Goal: Book appointment/travel/reservation

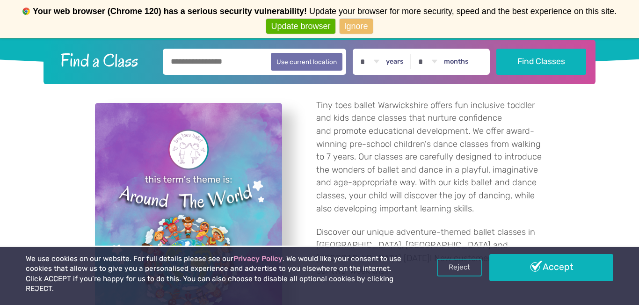
scroll to position [265, 0]
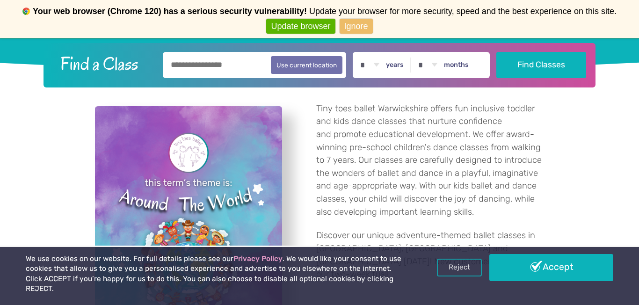
click at [204, 65] on input "text" at bounding box center [255, 65] width 184 height 26
type input "********"
click at [403, 62] on label "years" at bounding box center [395, 65] width 18 height 8
click at [384, 62] on select "* * * * * * * * * * ** ** **" at bounding box center [369, 65] width 29 height 26
click at [368, 67] on select "* * * * * * * * * * ** ** **" at bounding box center [369, 65] width 29 height 26
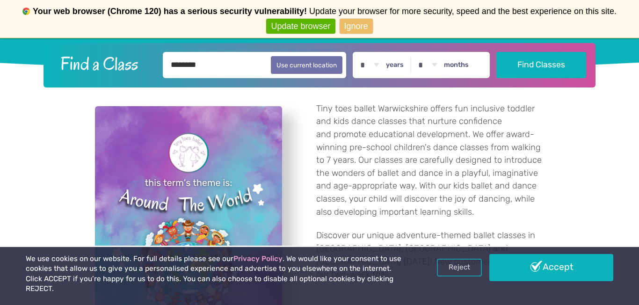
select select "*"
click at [432, 65] on select "* * * * * * * * * * ** **" at bounding box center [427, 65] width 29 height 26
select select "*"
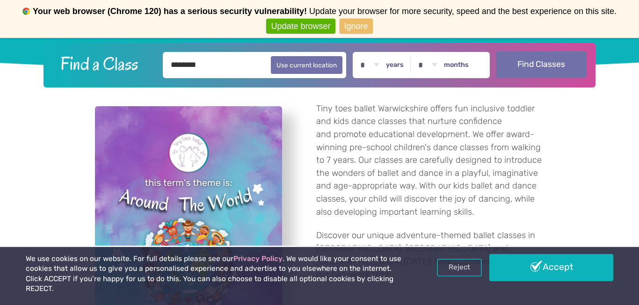
click at [527, 67] on button "Find Classes" at bounding box center [542, 64] width 90 height 26
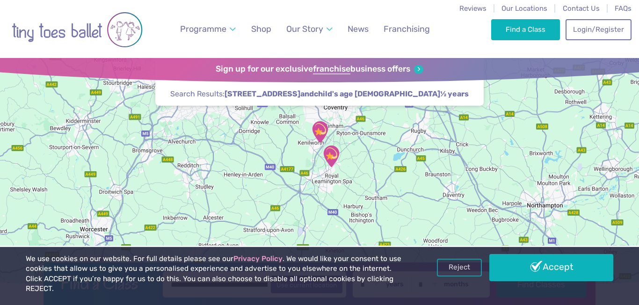
click at [338, 156] on img "Lillington Social Club" at bounding box center [331, 156] width 23 height 23
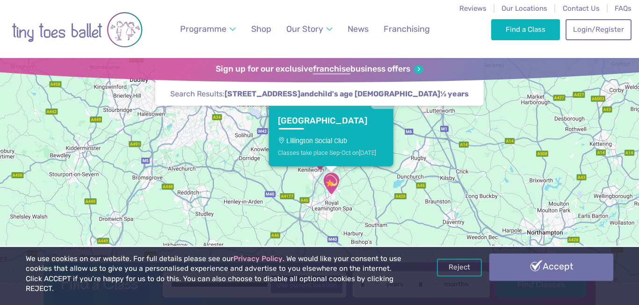
click at [534, 279] on link "Accept" at bounding box center [552, 267] width 124 height 27
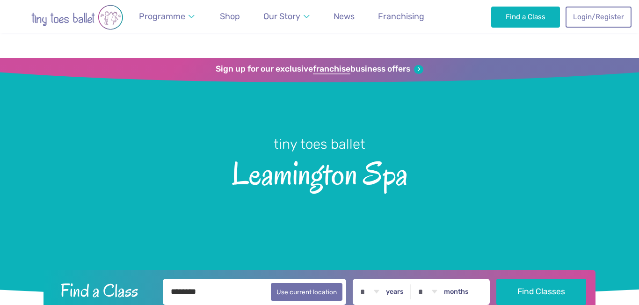
select select "*"
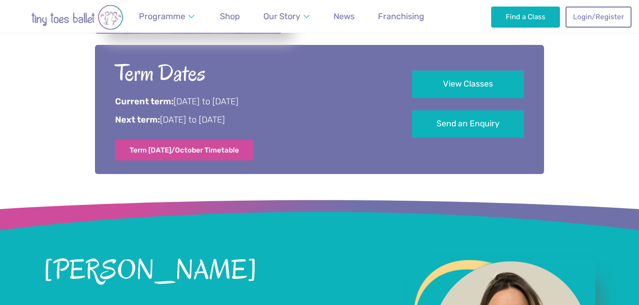
scroll to position [536, 0]
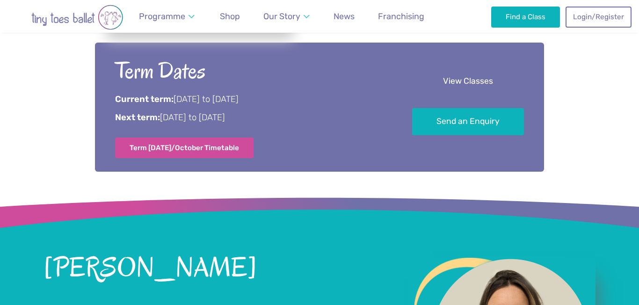
click at [450, 90] on link "View Classes" at bounding box center [468, 82] width 112 height 28
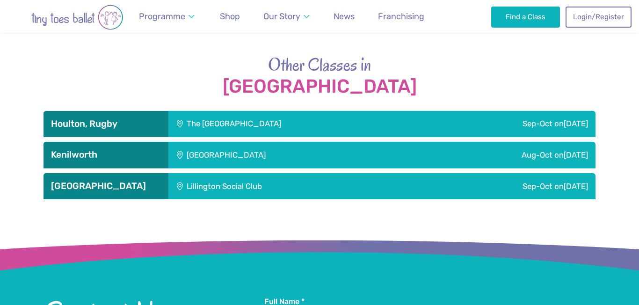
scroll to position [1569, 0]
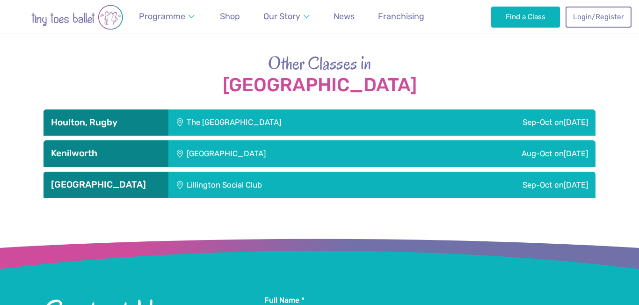
click at [352, 158] on div "[GEOGRAPHIC_DATA]" at bounding box center [289, 153] width 240 height 26
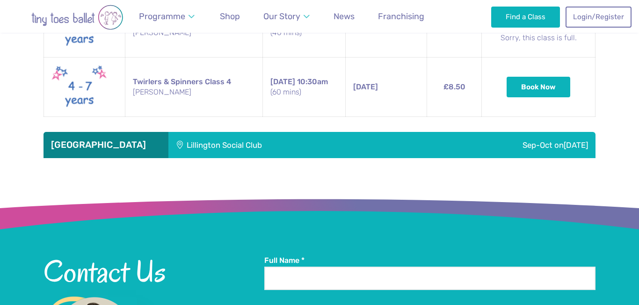
scroll to position [2402, 0]
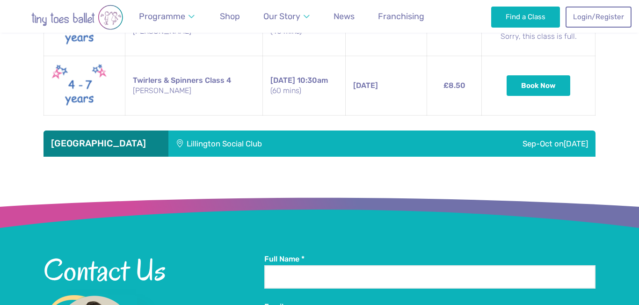
click at [355, 148] on div "Lillington Social Club" at bounding box center [288, 144] width 238 height 26
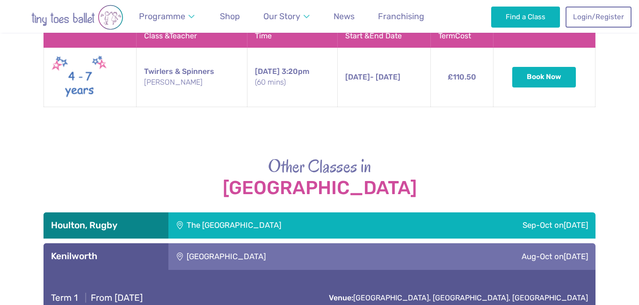
scroll to position [1544, 0]
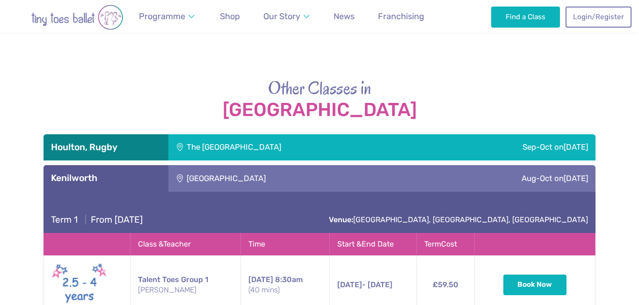
click at [355, 149] on div "The Barn Community Centre" at bounding box center [297, 147] width 256 height 26
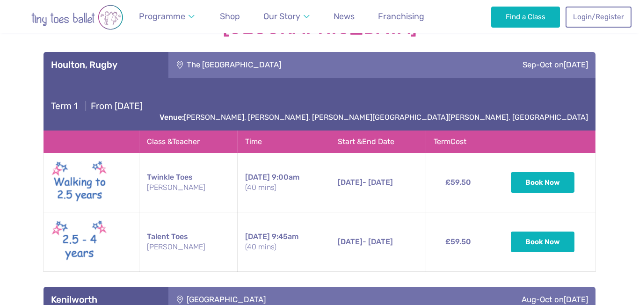
scroll to position [1627, 0]
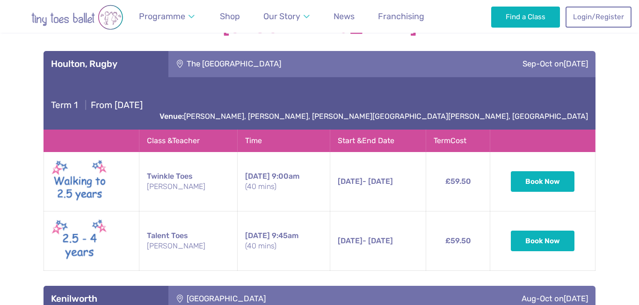
scroll to position [536, 0]
